Goal: Task Accomplishment & Management: Manage account settings

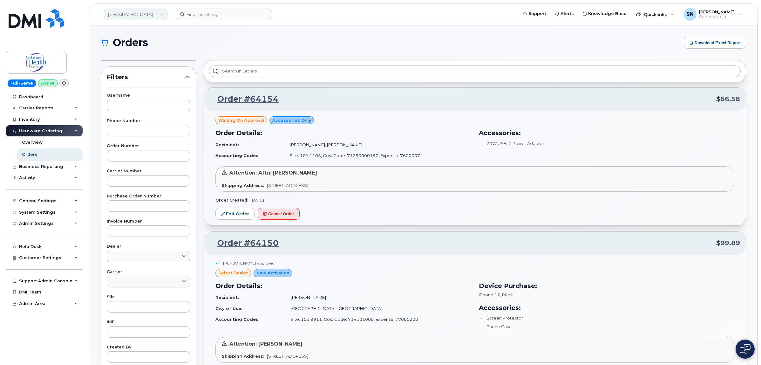
click at [150, 10] on link "[GEOGRAPHIC_DATA]" at bounding box center [136, 14] width 64 height 11
click at [149, 11] on link "[GEOGRAPHIC_DATA]" at bounding box center [136, 14] width 64 height 11
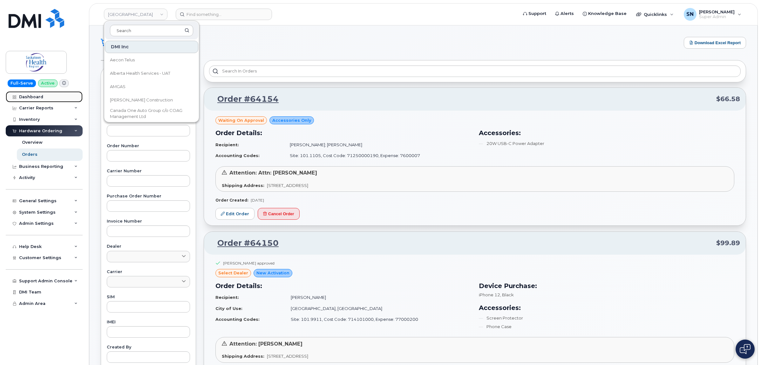
click at [44, 95] on link "Dashboard" at bounding box center [44, 96] width 77 height 11
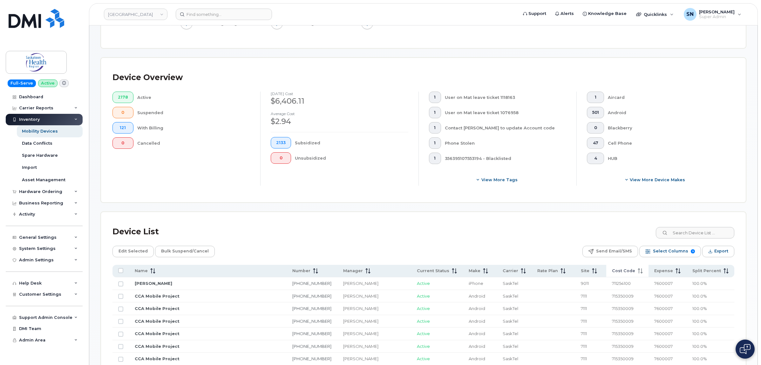
scroll to position [159, 0]
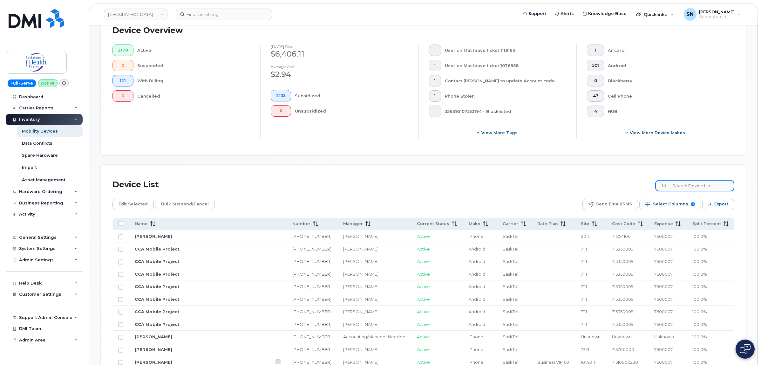
click at [698, 190] on input at bounding box center [694, 185] width 79 height 11
paste input "71510000130"
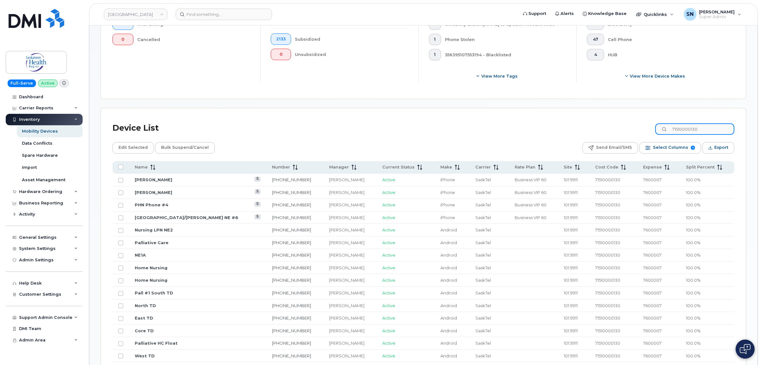
scroll to position [80, 0]
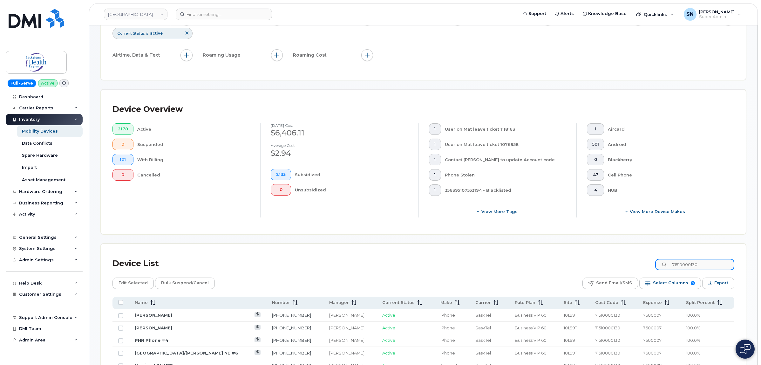
type input "71510000130"
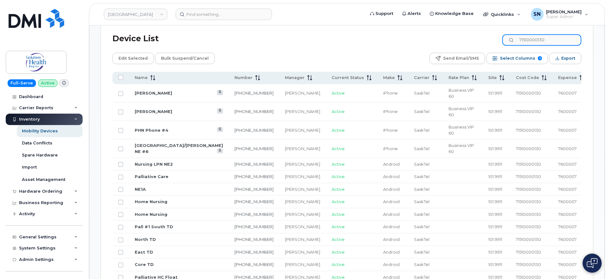
scroll to position [319, 0]
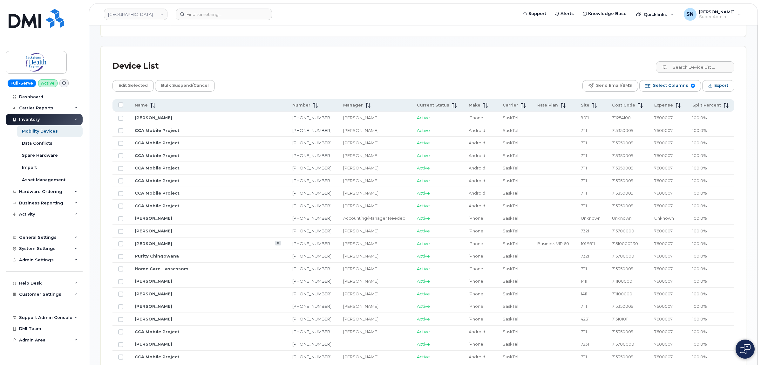
scroll to position [278, 0]
click at [703, 67] on input at bounding box center [694, 66] width 79 height 11
paste input "71510000130"
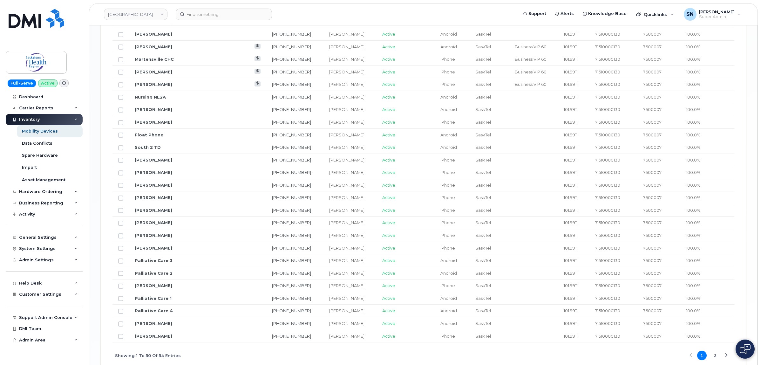
scroll to position [716, 0]
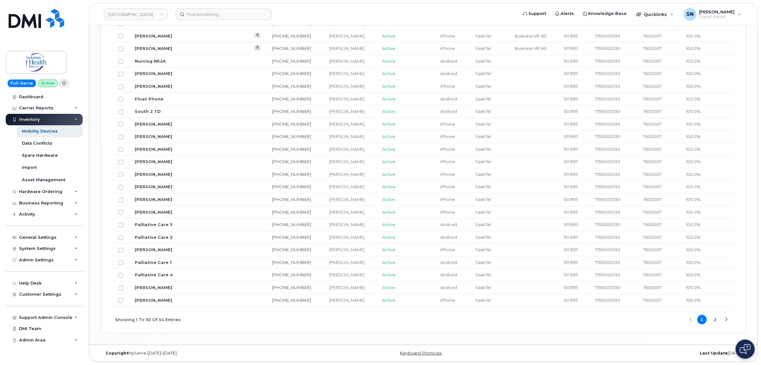
click at [714, 317] on button "2" at bounding box center [716, 320] width 10 height 10
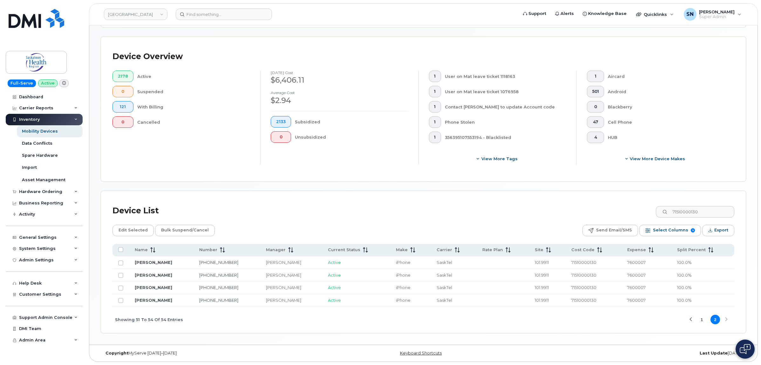
scroll to position [133, 0]
click at [702, 319] on button "1" at bounding box center [702, 320] width 10 height 10
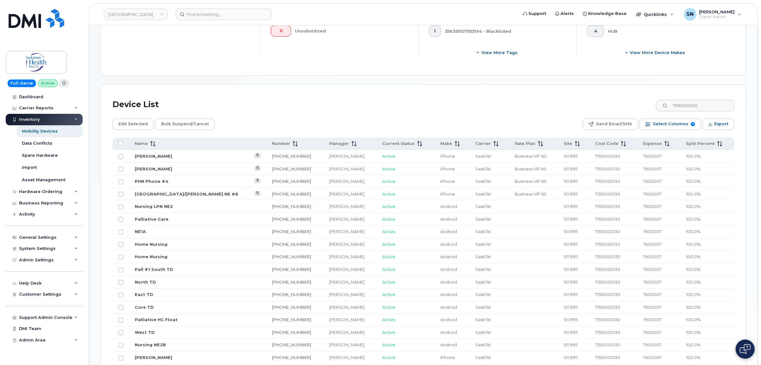
scroll to position [332, 0]
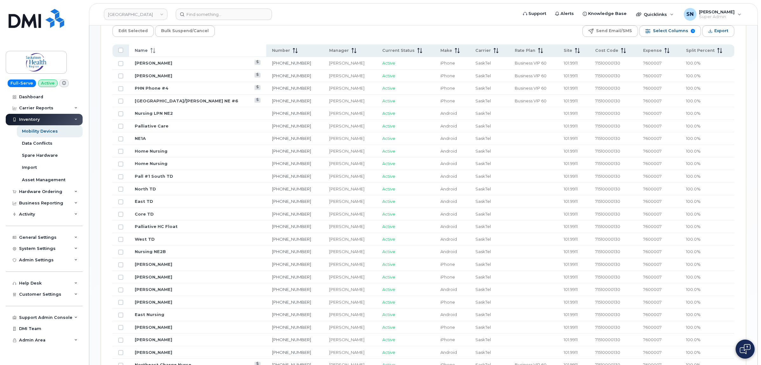
click at [155, 50] on div "Name" at bounding box center [198, 51] width 126 height 6
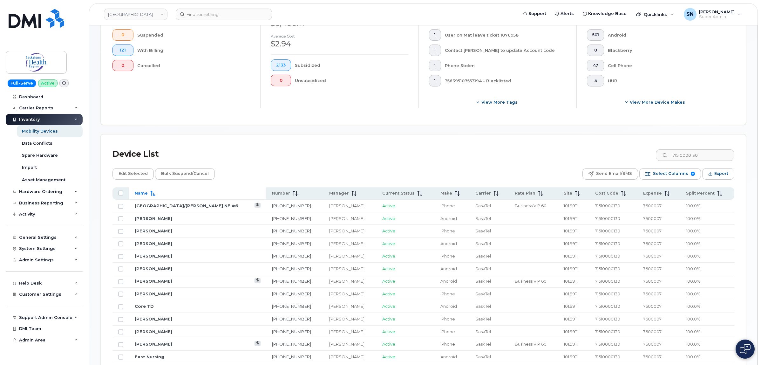
scroll to position [173, 0]
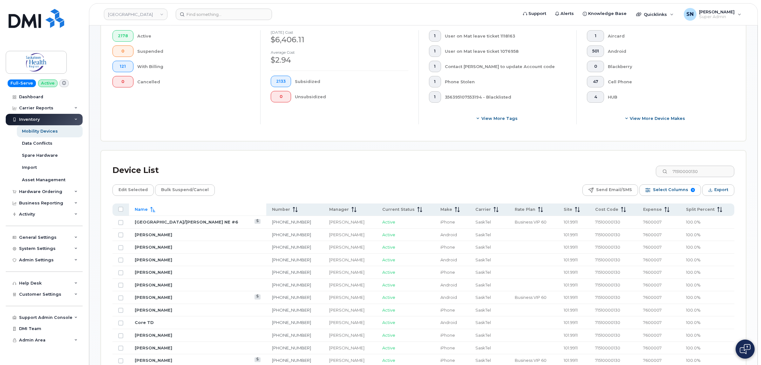
drag, startPoint x: 717, startPoint y: 166, endPoint x: 638, endPoint y: 166, distance: 78.8
click at [638, 166] on div "Device List 71510000130" at bounding box center [424, 170] width 622 height 17
click at [710, 174] on input "71510000130" at bounding box center [694, 171] width 79 height 11
click at [707, 172] on input "71510000130" at bounding box center [694, 171] width 79 height 11
drag, startPoint x: 707, startPoint y: 172, endPoint x: 671, endPoint y: 173, distance: 36.2
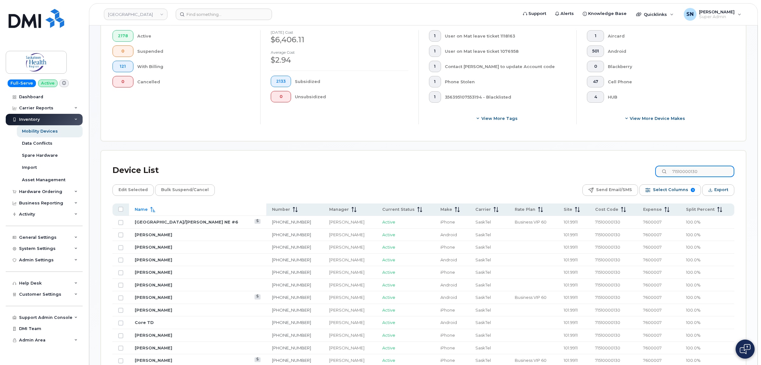
click at [671, 173] on div "71510000130" at bounding box center [694, 171] width 79 height 11
paste input "2"
click at [576, 172] on div "Device List 71510000132" at bounding box center [424, 170] width 622 height 17
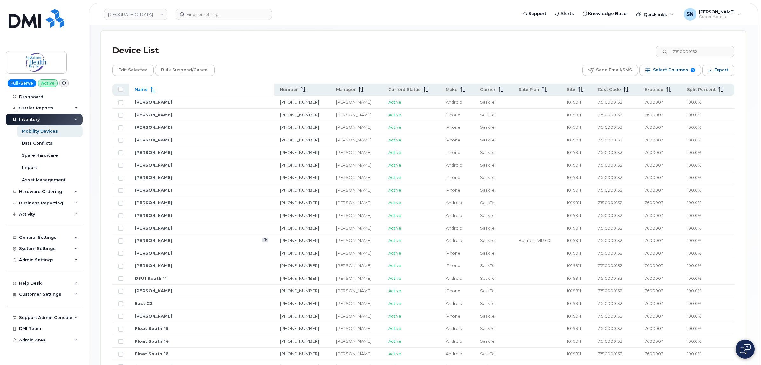
scroll to position [279, 0]
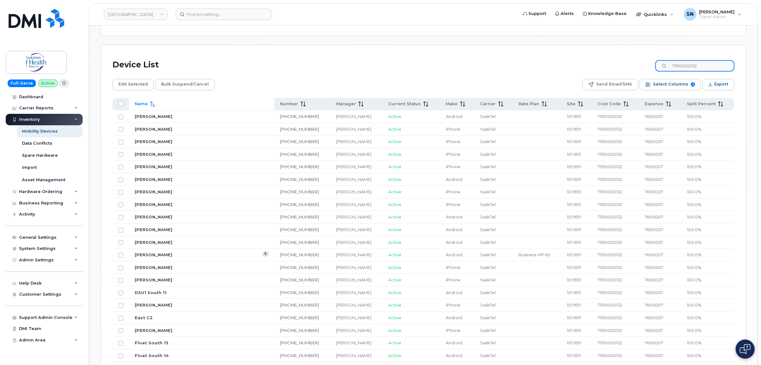
click at [711, 66] on input "71510000132" at bounding box center [694, 65] width 79 height 11
drag, startPoint x: 711, startPoint y: 66, endPoint x: 651, endPoint y: 65, distance: 59.7
click at [651, 65] on div "Device List 71510000132" at bounding box center [424, 65] width 622 height 17
paste input "1"
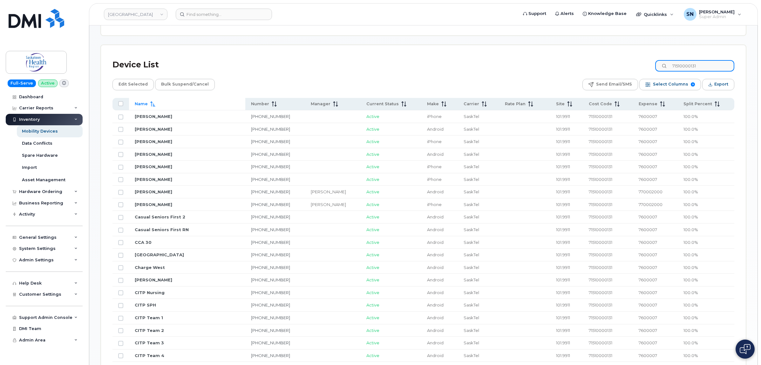
type input "71510000131"
click at [562, 64] on div "Device List 71510000131" at bounding box center [424, 65] width 622 height 17
click at [642, 190] on span "770002000" at bounding box center [651, 191] width 24 height 5
copy span "770002000"
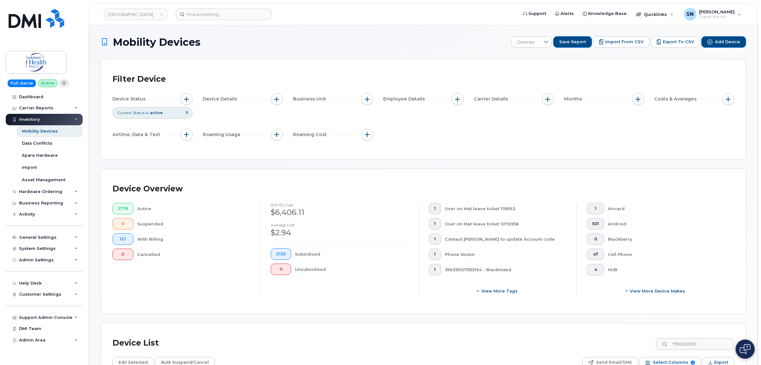
scroll to position [0, 0]
click at [215, 18] on input at bounding box center [224, 14] width 96 height 11
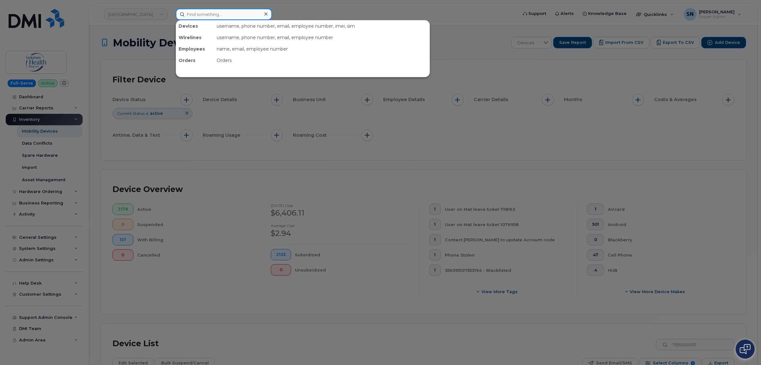
paste input "250-320-2230"
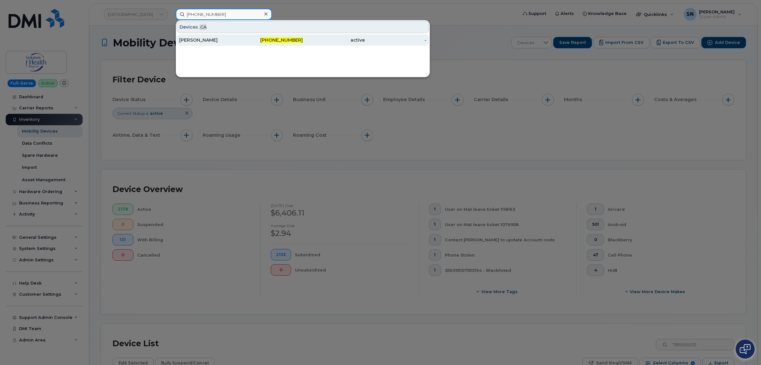
type input "250-320-2230"
click at [365, 43] on div "active" at bounding box center [396, 39] width 62 height 11
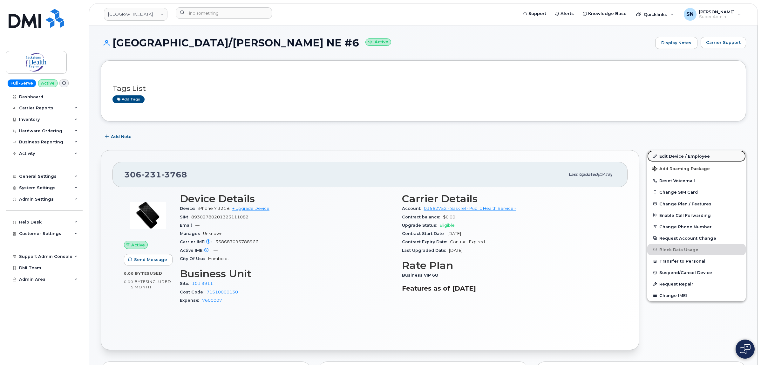
click at [695, 157] on link "Edit Device / Employee" at bounding box center [696, 155] width 99 height 11
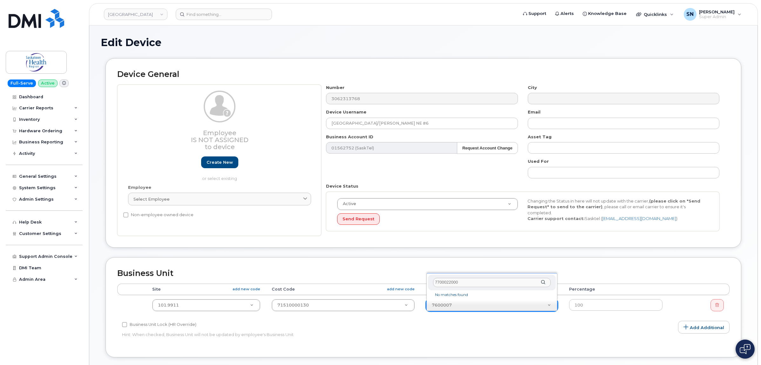
select select "18172"
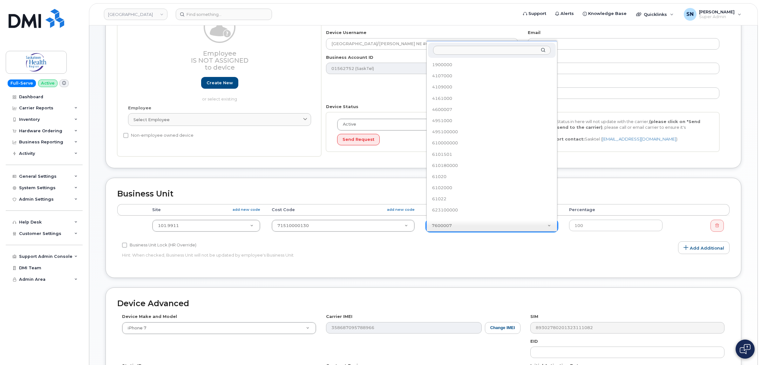
scroll to position [85, 0]
paste input "7700022000"
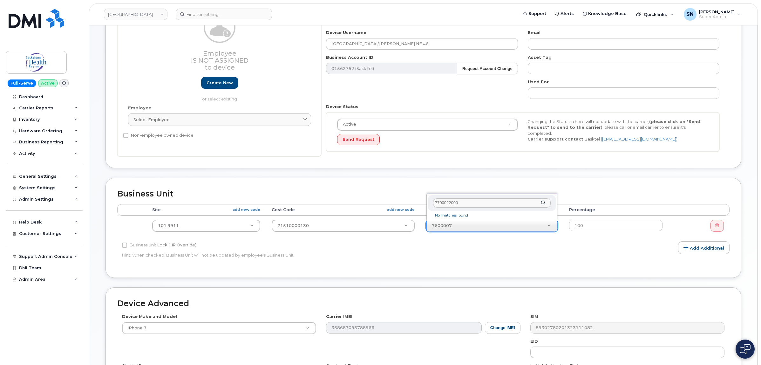
type input "7700022000"
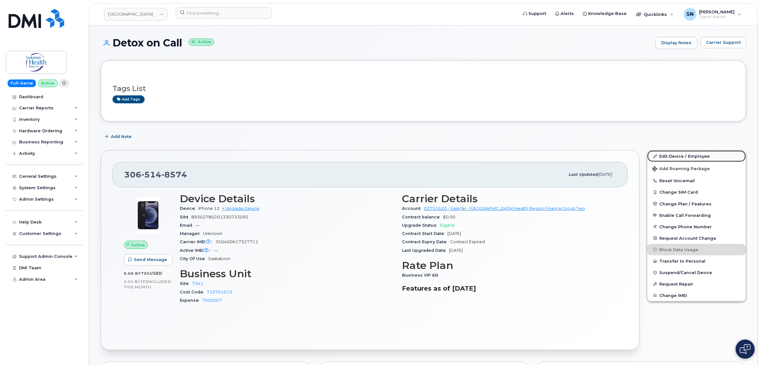
click at [666, 155] on link "Edit Device / Employee" at bounding box center [696, 155] width 99 height 11
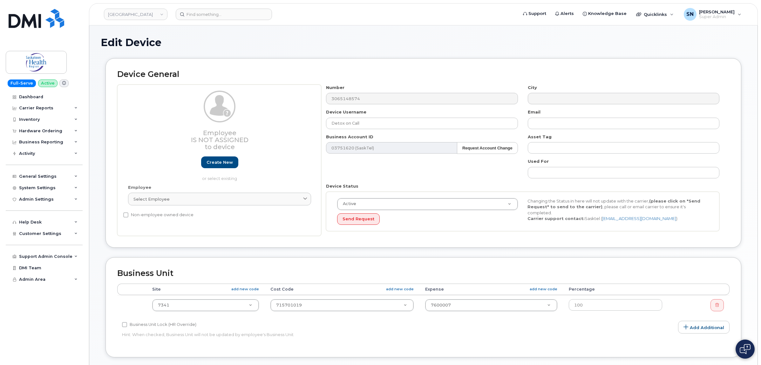
select select "18172"
click at [307, 121] on div "Employee Is not assigned to device Create new or select existing Employee Selec…" at bounding box center [423, 161] width 612 height 152
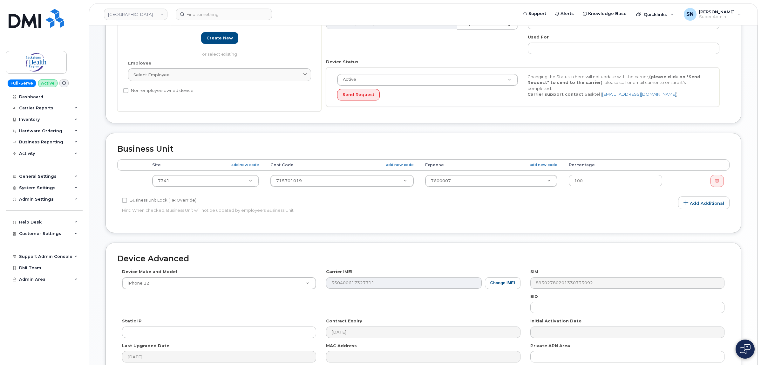
scroll to position [193, 0]
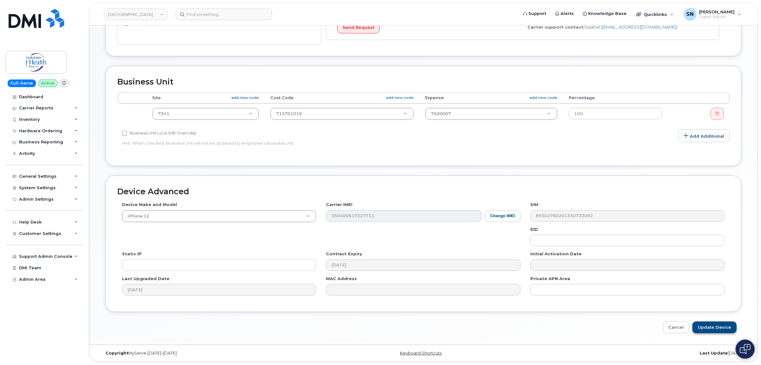
type input "Services"
click at [714, 328] on input "Update Device" at bounding box center [714, 327] width 44 height 12
type input "Saving..."
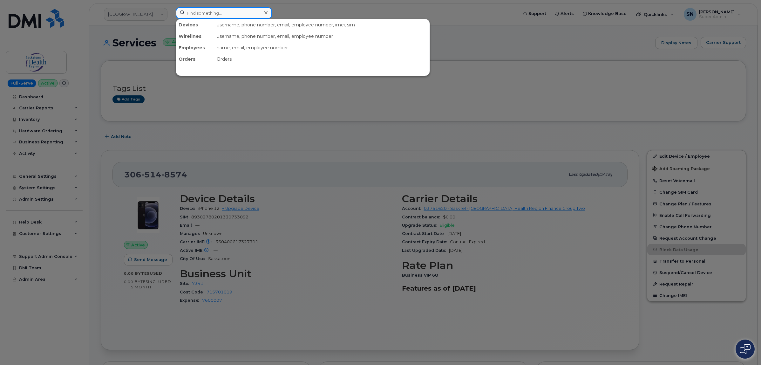
click at [256, 12] on input at bounding box center [224, 12] width 96 height 11
paste input "514-7492"
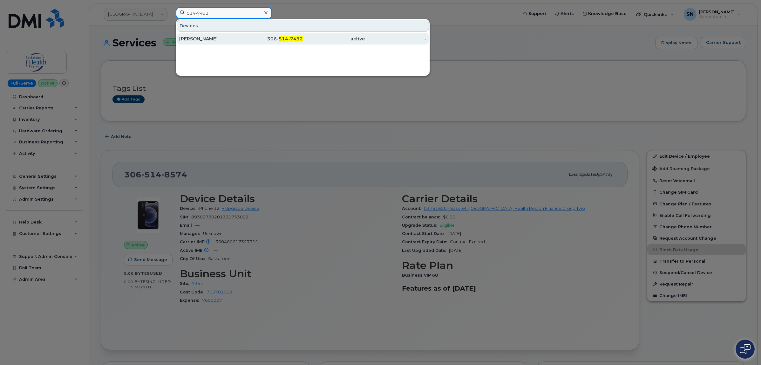
type input "514-7492"
click at [231, 36] on div "SHELBY RICHERT" at bounding box center [210, 39] width 62 height 6
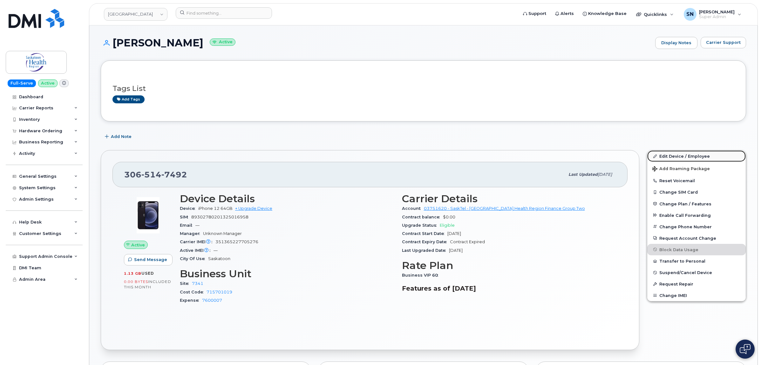
click at [693, 156] on link "Edit Device / Employee" at bounding box center [696, 155] width 99 height 11
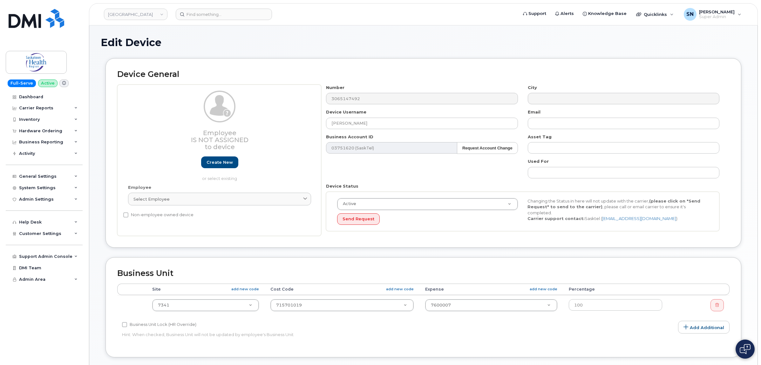
select select "18172"
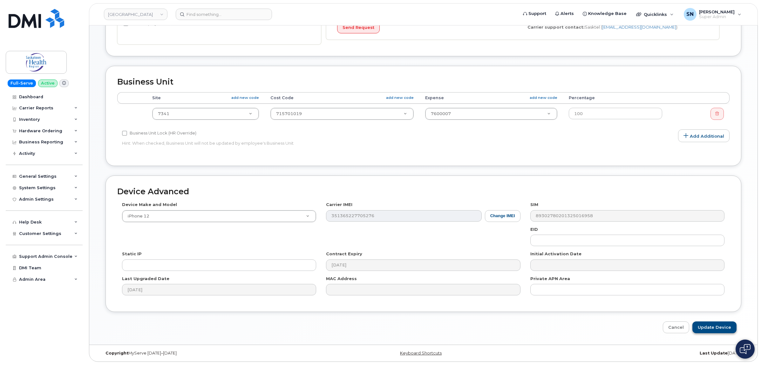
type input "Megan Black"
click at [706, 326] on input "Update Device" at bounding box center [714, 327] width 44 height 12
type input "Saving..."
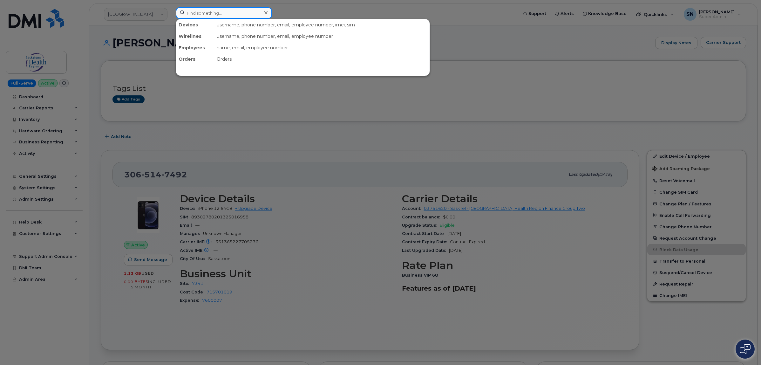
click at [245, 12] on input at bounding box center [224, 12] width 96 height 11
paste input "227-4356"
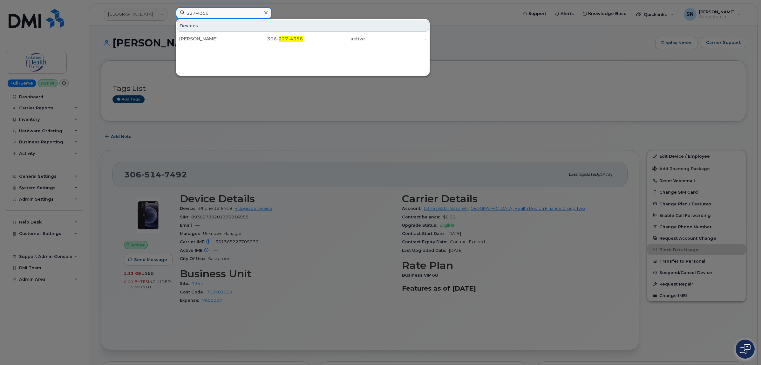
type input "227-4356"
click at [207, 38] on div "Shay Wilhelm" at bounding box center [210, 39] width 62 height 6
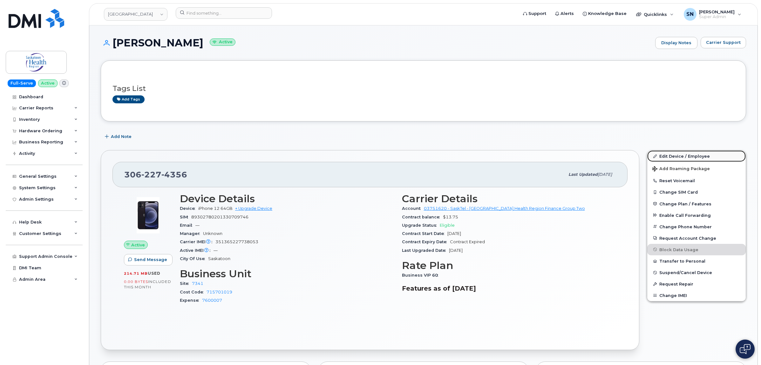
click at [693, 156] on link "Edit Device / Employee" at bounding box center [696, 155] width 99 height 11
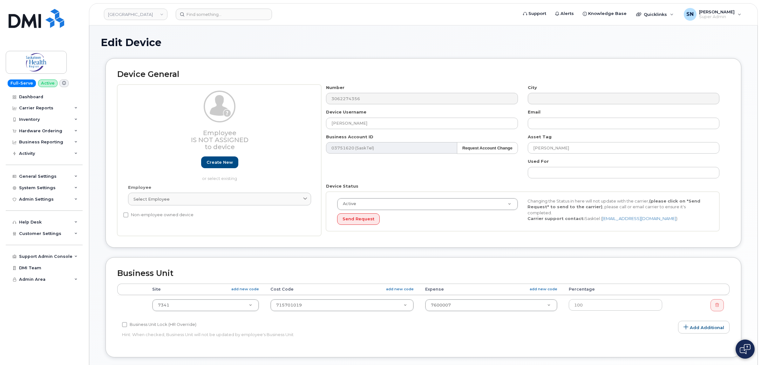
select select "18172"
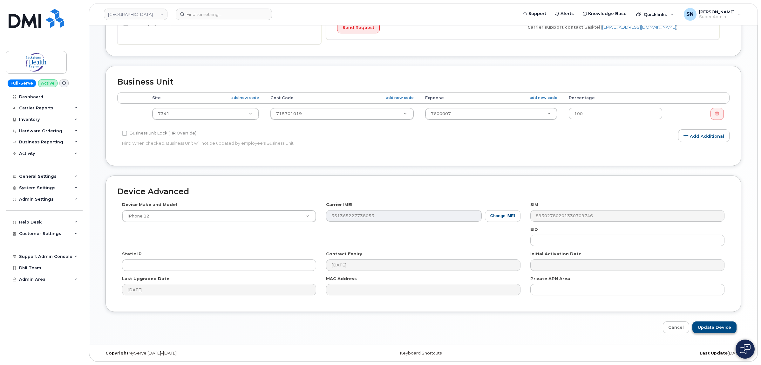
type input "[PERSON_NAME]"
click at [700, 324] on input "Update Device" at bounding box center [714, 327] width 44 height 12
type input "Saving..."
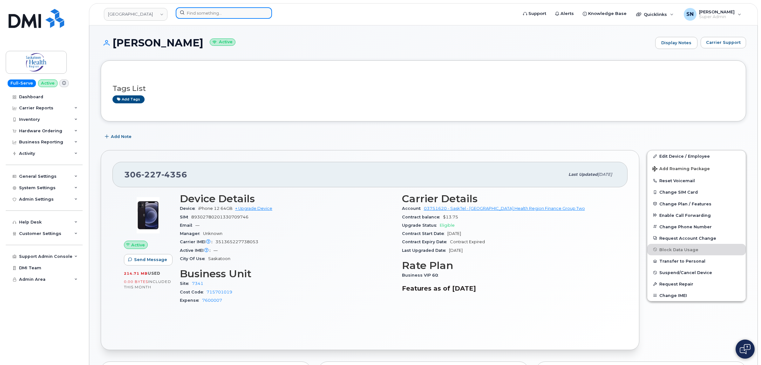
click at [250, 16] on input at bounding box center [224, 12] width 96 height 11
paste input "230-7492"
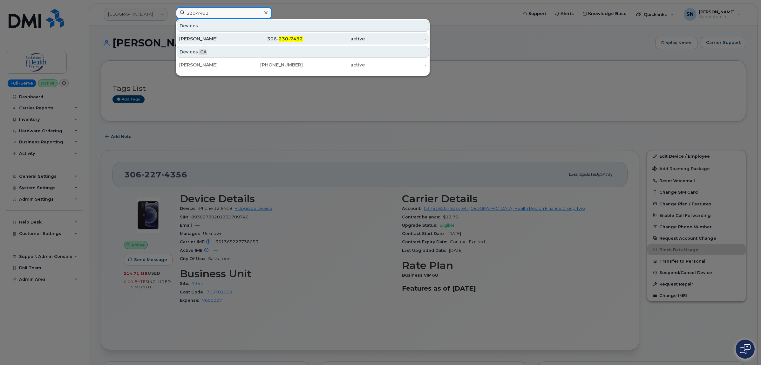
type input "230-7492"
click at [261, 38] on div "[PHONE_NUMBER]" at bounding box center [272, 39] width 62 height 6
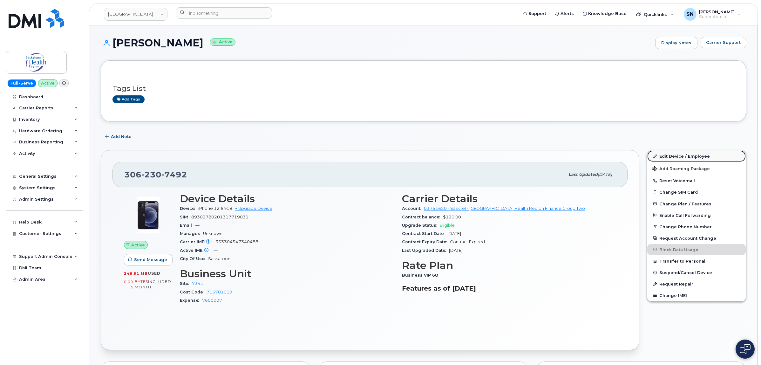
click at [663, 157] on link "Edit Device / Employee" at bounding box center [696, 155] width 99 height 11
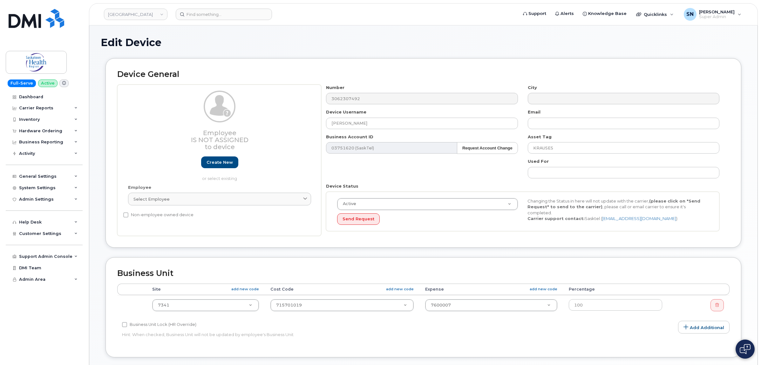
select select "18172"
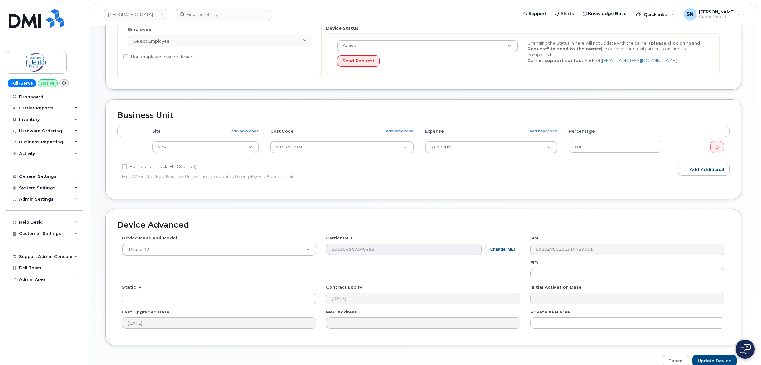
scroll to position [193, 0]
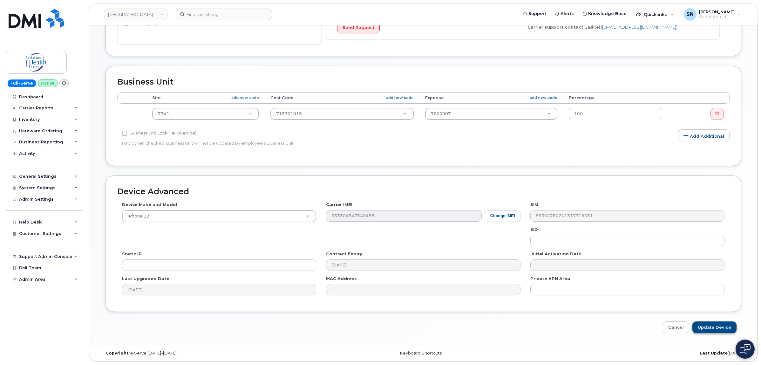
type input "[PERSON_NAME]"
click at [720, 326] on input "Update Device" at bounding box center [714, 327] width 44 height 12
type input "Saving..."
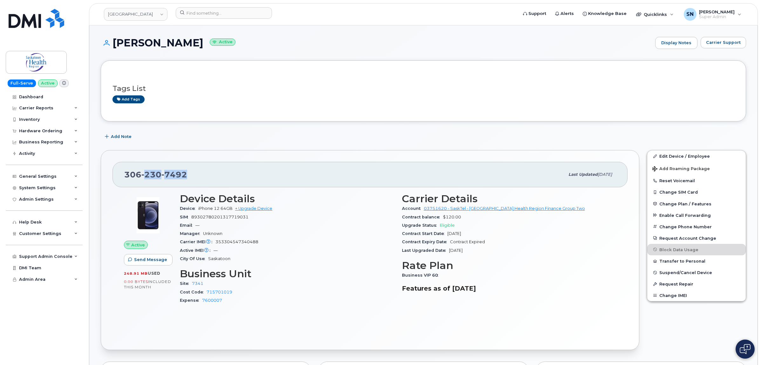
drag, startPoint x: 145, startPoint y: 176, endPoint x: 226, endPoint y: 83, distance: 123.0
click at [188, 177] on div "306 230 7492" at bounding box center [344, 174] width 440 height 13
copy span "230 7492"
click at [255, 167] on div "306 230 7492 Last updated Aug 22, 2025" at bounding box center [370, 174] width 515 height 25
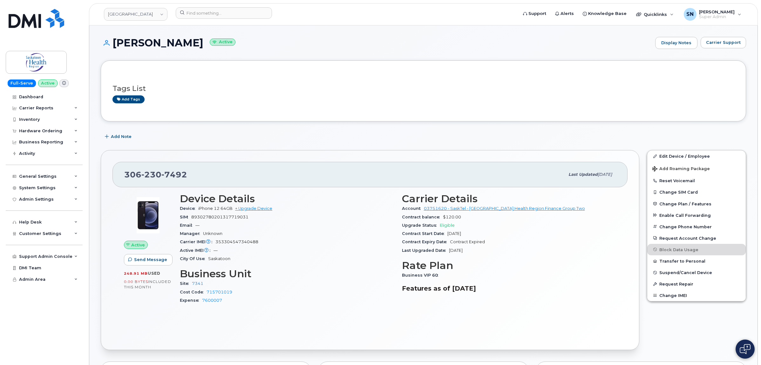
click at [279, 147] on div "306 230 7492 Last updated Aug 22, 2025 Active Send Message 248.91 MB  used 0.00…" at bounding box center [370, 250] width 546 height 208
click at [325, 120] on div "Tags List Add tags" at bounding box center [423, 90] width 645 height 61
click at [160, 13] on link "[GEOGRAPHIC_DATA]" at bounding box center [136, 14] width 64 height 13
type input "royal"
